Goal: Information Seeking & Learning: Learn about a topic

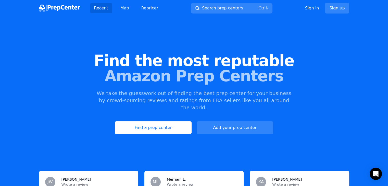
click at [148, 121] on link "Find a prep center" at bounding box center [153, 127] width 76 height 13
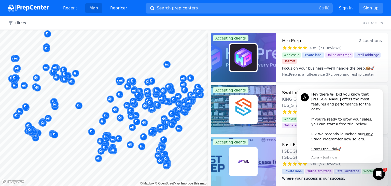
click at [26, 123] on div at bounding box center [49, 124] width 98 height 4
click at [19, 24] on button "Filters" at bounding box center [17, 22] width 18 height 5
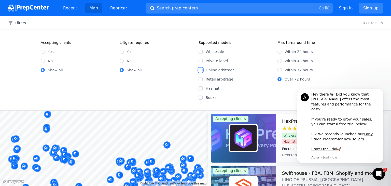
click at [201, 71] on input "Online arbitrage" at bounding box center [201, 70] width 4 height 4
checkbox input "true"
click at [201, 78] on input "Retail arbitrage" at bounding box center [201, 79] width 4 height 4
checkbox input "true"
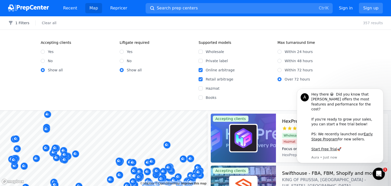
click at [283, 53] on div "Within 24 hours" at bounding box center [314, 51] width 73 height 5
click at [281, 52] on input "Within 24 hours" at bounding box center [280, 52] width 4 height 4
radio input "true"
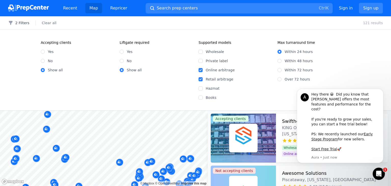
click at [279, 58] on div "Within 48 hours" at bounding box center [314, 60] width 73 height 5
click at [279, 61] on input "Within 48 hours" at bounding box center [280, 61] width 4 height 4
radio input "true"
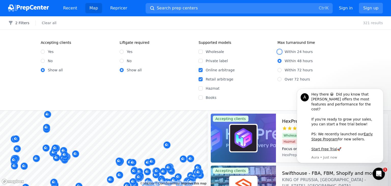
click at [280, 53] on input "Within 24 hours" at bounding box center [280, 52] width 4 height 4
radio input "true"
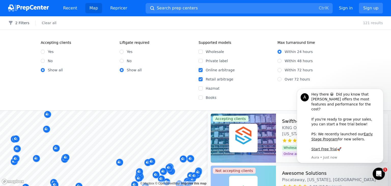
click at [365, 59] on div "Accepting clients Yes No Show all Liftgate required Yes No Show all Supported m…" at bounding box center [195, 70] width 391 height 81
drag, startPoint x: 387, startPoint y: 78, endPoint x: 94, endPoint y: 2, distance: 302.9
click at [387, 78] on div "Accepting clients Yes No Show all Liftgate required Yes No Show all Supported m…" at bounding box center [195, 70] width 391 height 81
click at [93, 11] on link "Map" at bounding box center [93, 8] width 17 height 10
click at [180, 7] on span "Search prep centers" at bounding box center [177, 8] width 41 height 6
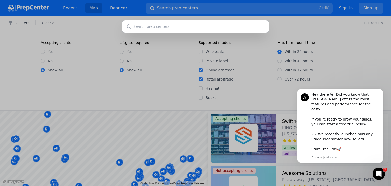
click at [155, 23] on input "text" at bounding box center [195, 26] width 147 height 12
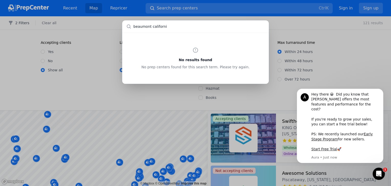
type input "[GEOGRAPHIC_DATA][US_STATE]"
click at [87, 74] on div "No results found No prep centers found for this search term. Please try again." at bounding box center [195, 93] width 391 height 186
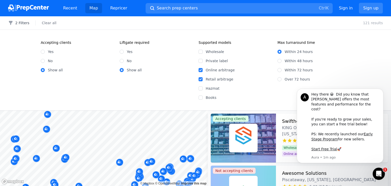
drag, startPoint x: 387, startPoint y: 117, endPoint x: 386, endPoint y: 124, distance: 7.0
click at [387, 125] on body "A Hey there 😀 Did you know that [PERSON_NAME] offers the most features and perf…" at bounding box center [340, 129] width 98 height 82
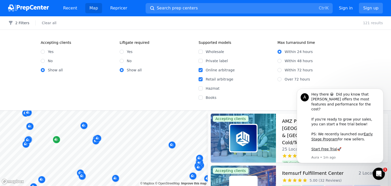
click at [59, 140] on body "Recent Map Repricer Search prep centers Ctrl K Open main menu Sign in Sign up F…" at bounding box center [195, 93] width 391 height 186
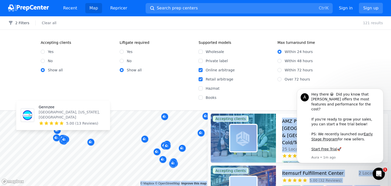
click at [97, 128] on body "Recent Map Repricer Search prep centers Ctrl K Open main menu Sign in Sign up F…" at bounding box center [195, 93] width 391 height 186
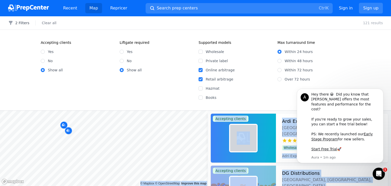
click at [69, 134] on button "Map marker" at bounding box center [68, 131] width 7 height 8
click at [68, 130] on div at bounding box center [63, 131] width 98 height 4
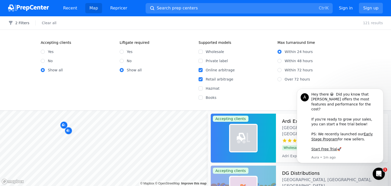
click at [68, 131] on div at bounding box center [63, 131] width 98 height 4
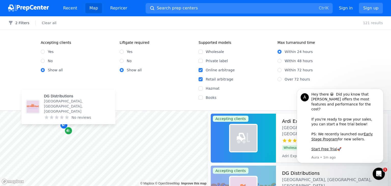
click at [68, 128] on icon "Map marker" at bounding box center [68, 130] width 4 height 5
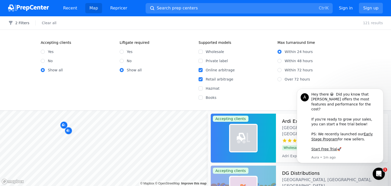
click at [67, 131] on div at bounding box center [63, 131] width 98 height 4
click at [69, 129] on div at bounding box center [63, 131] width 98 height 4
